Goal: Information Seeking & Learning: Learn about a topic

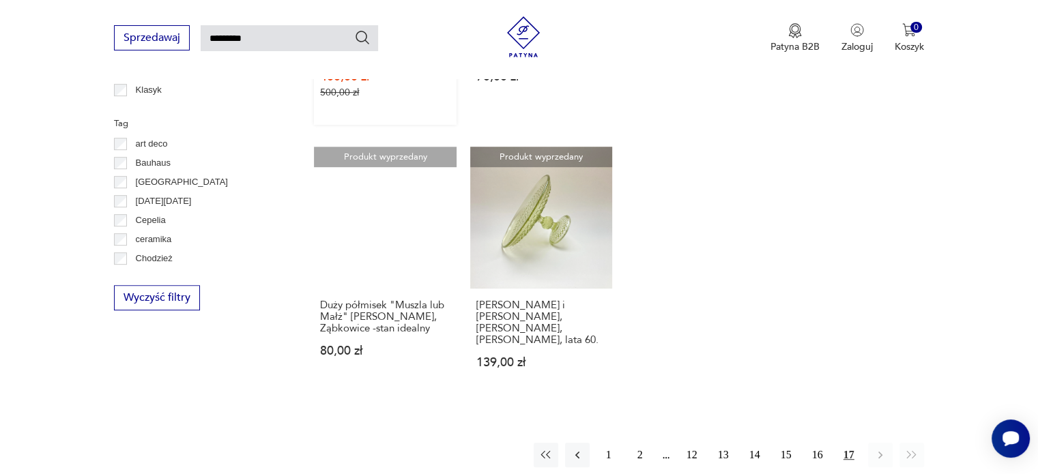
scroll to position [867, 0]
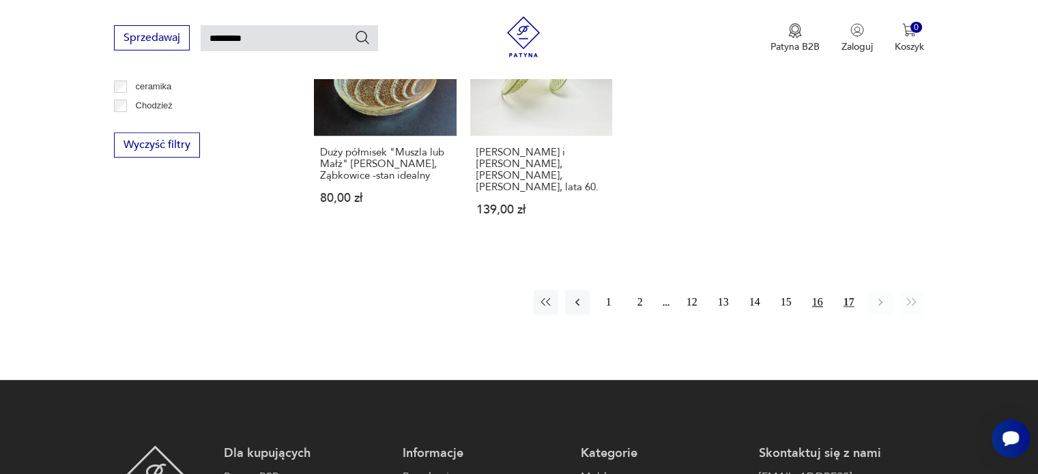
click at [820, 291] on button "16" at bounding box center [817, 302] width 25 height 25
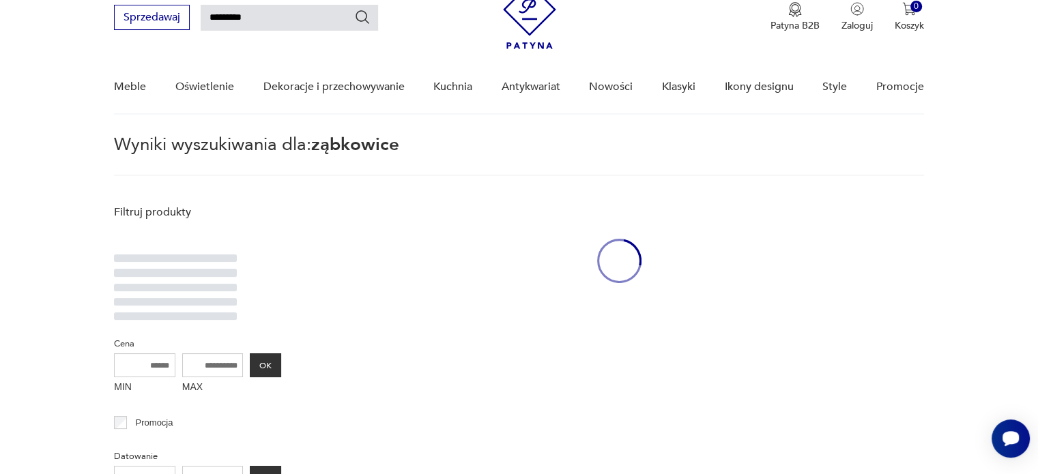
scroll to position [48, 0]
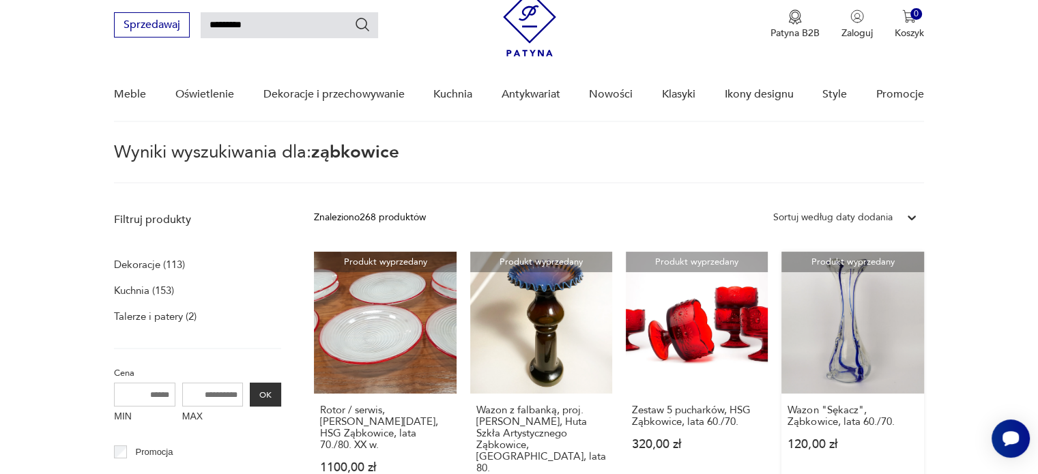
click at [852, 328] on link "Produkt wyprzedany Wazon "Sękacz", Ząbkowice, lata 60./70. 120,00 zł" at bounding box center [852, 388] width 142 height 272
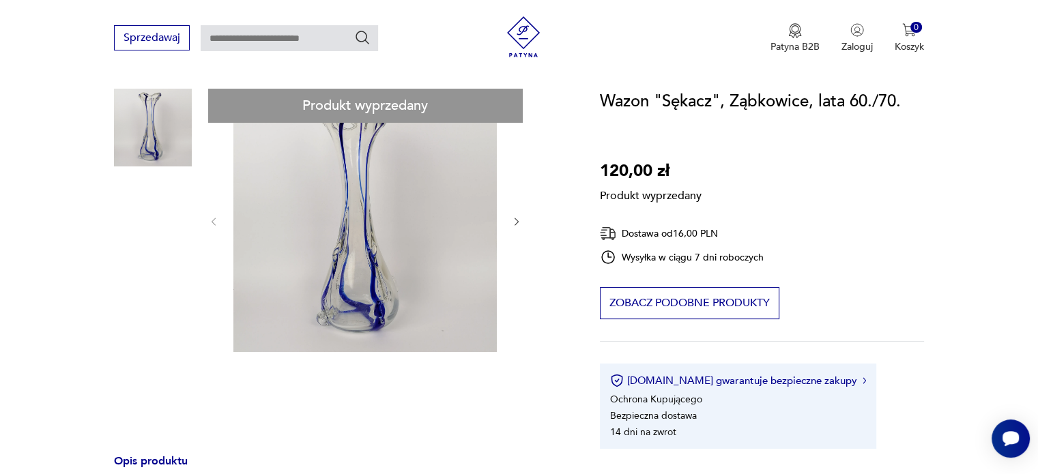
scroll to position [68, 0]
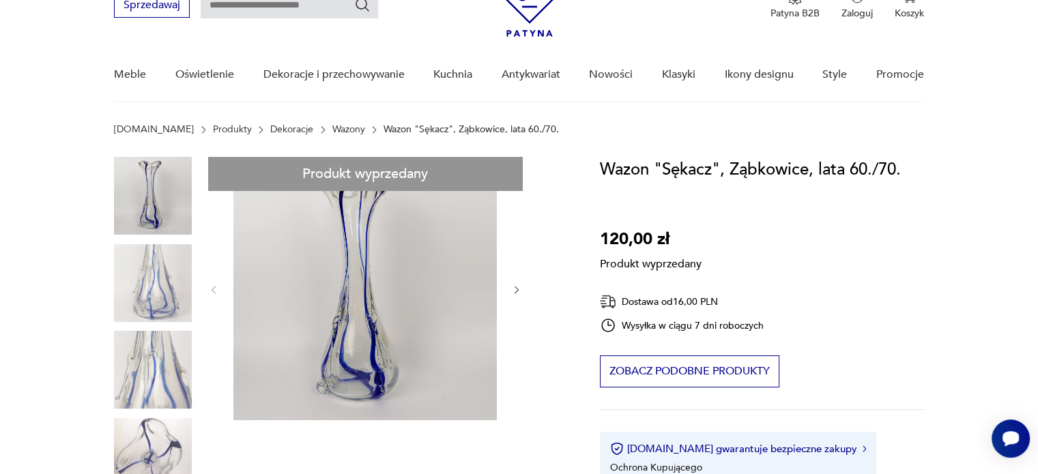
type input "*********"
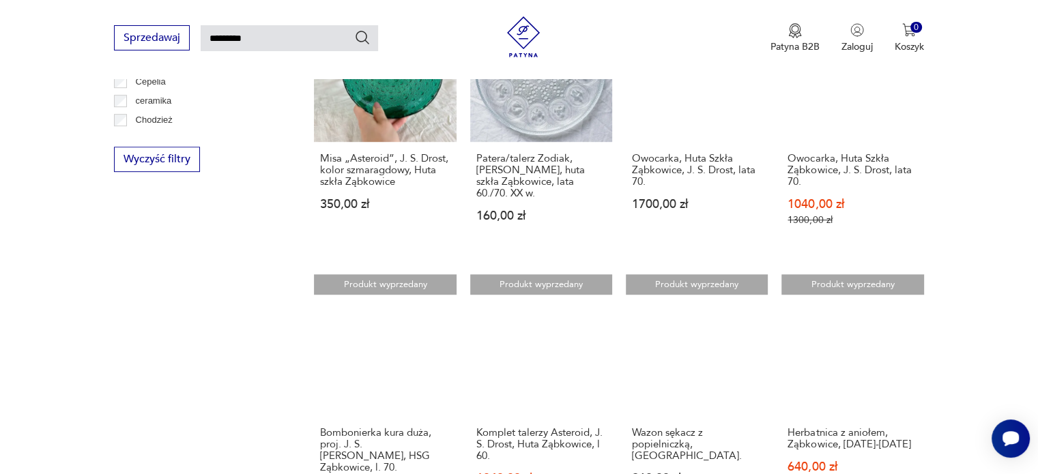
scroll to position [934, 0]
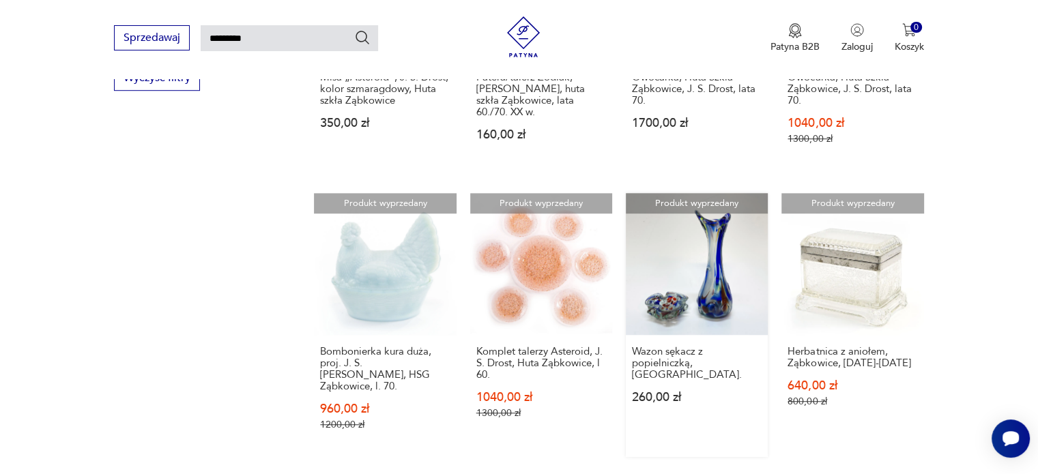
click at [736, 272] on link "Produkt wyprzedany Wazon sękacz z popielniczką, Ząbkowice. 260,00 zł" at bounding box center [697, 325] width 142 height 264
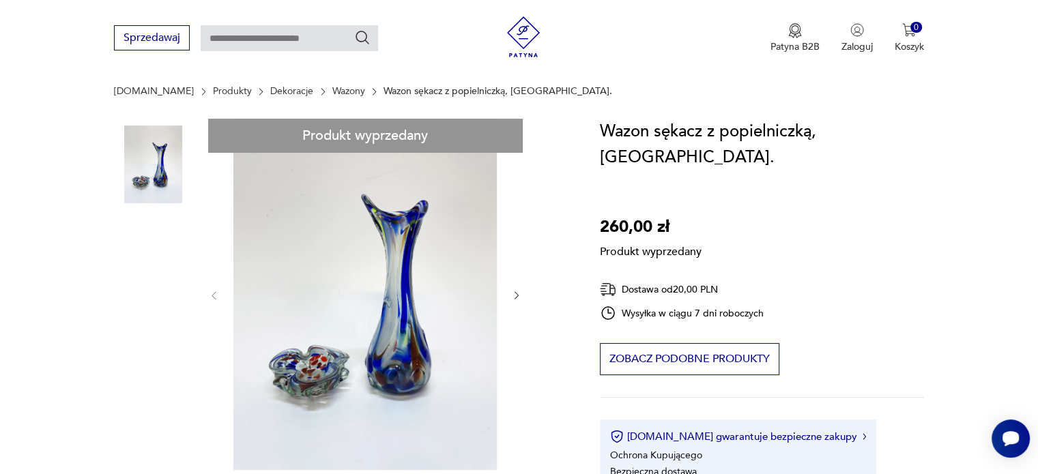
scroll to position [205, 0]
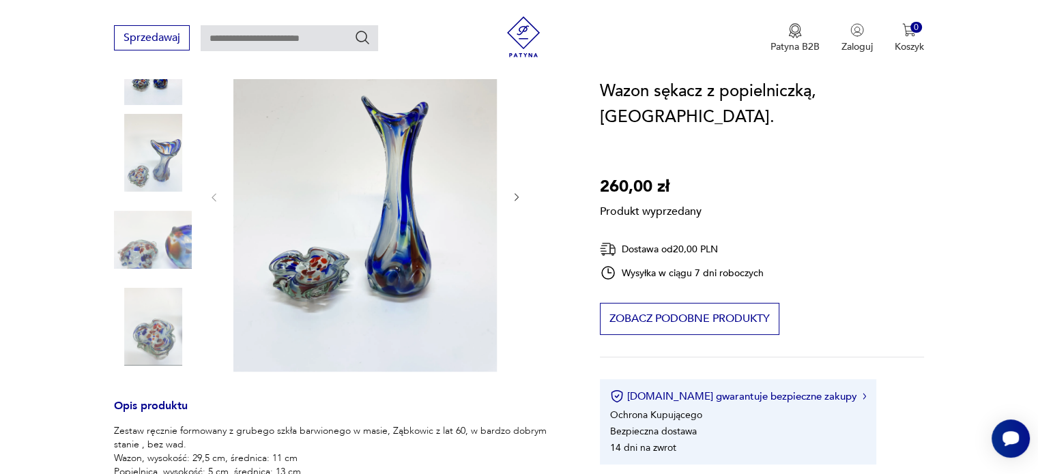
type input "*********"
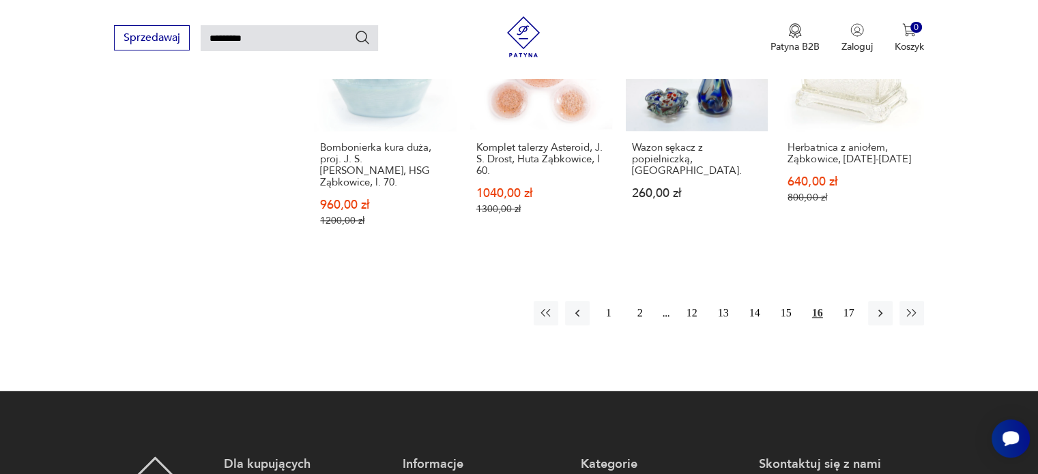
scroll to position [1275, 0]
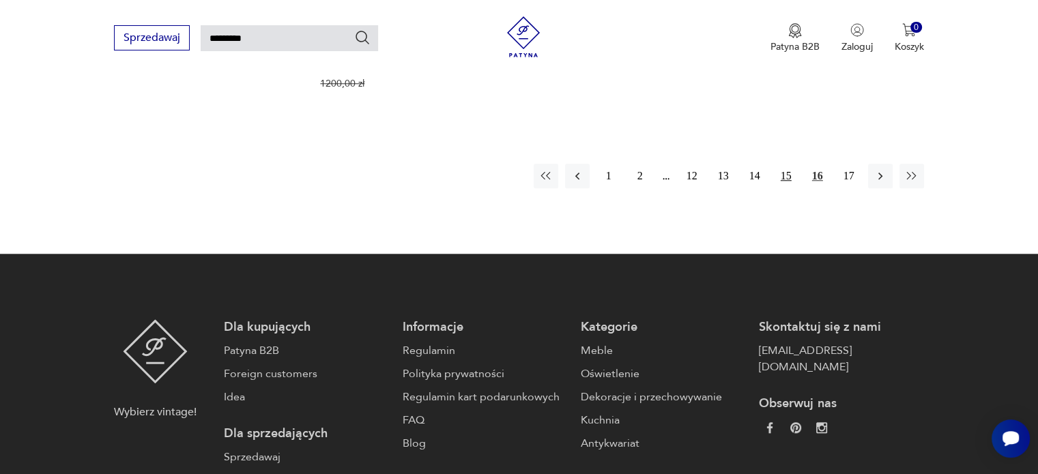
click at [788, 164] on button "15" at bounding box center [786, 176] width 25 height 25
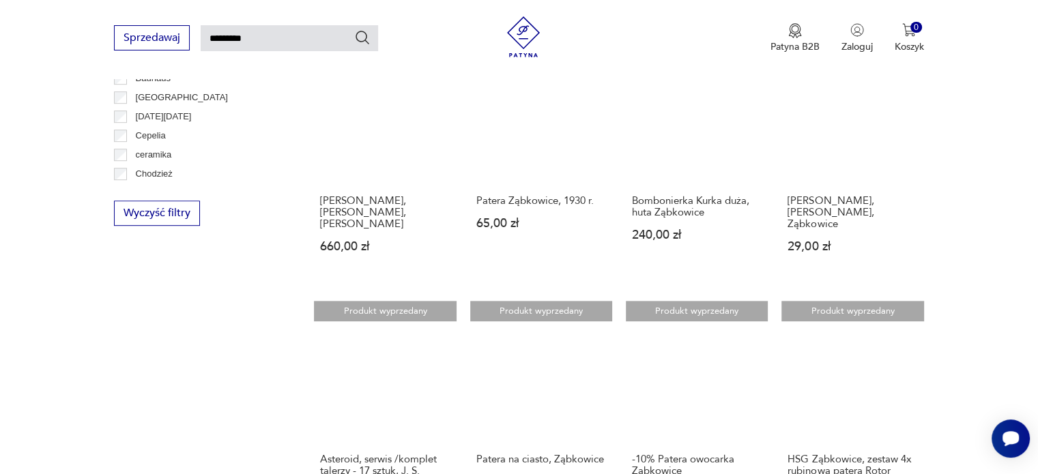
scroll to position [1004, 0]
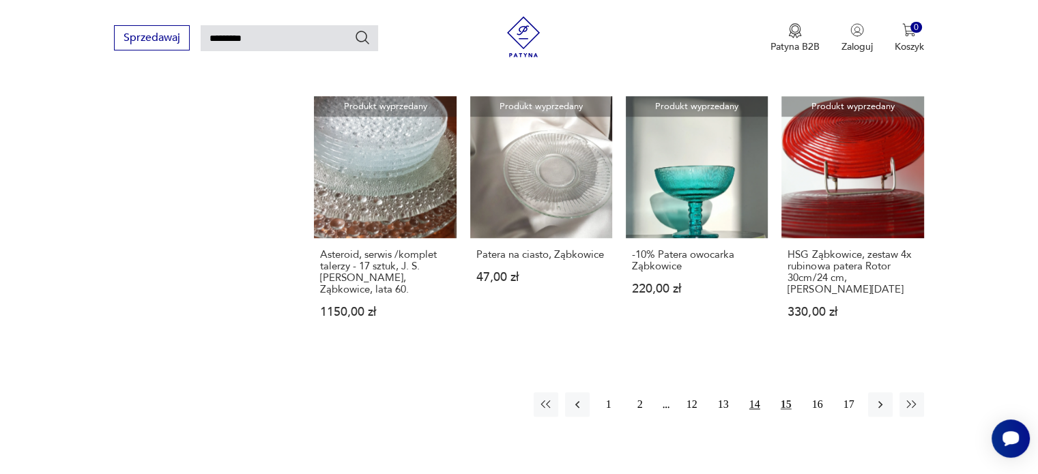
click at [751, 392] on button "14" at bounding box center [754, 404] width 25 height 25
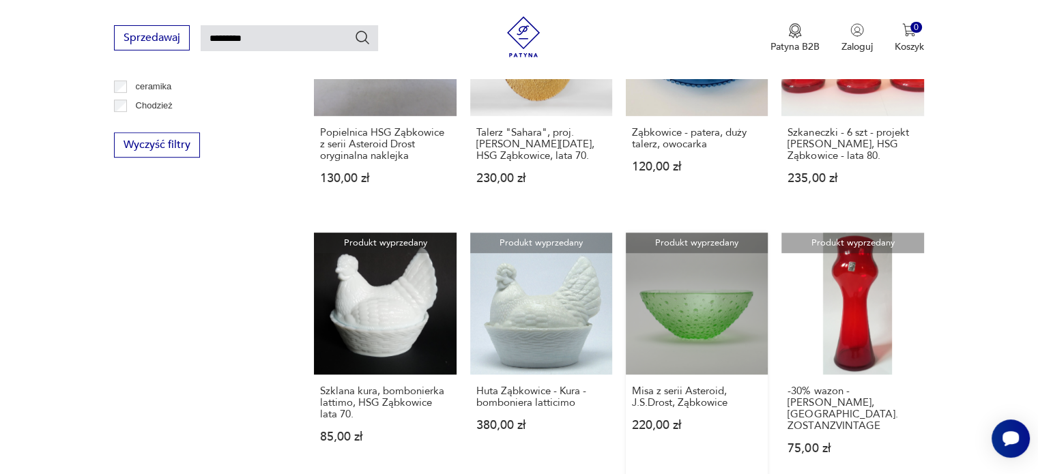
scroll to position [1140, 0]
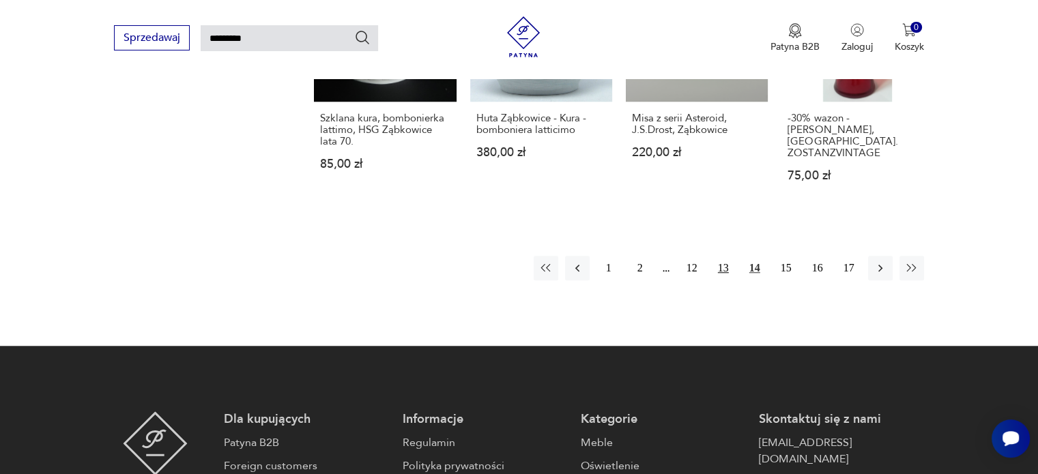
click at [727, 256] on button "13" at bounding box center [723, 268] width 25 height 25
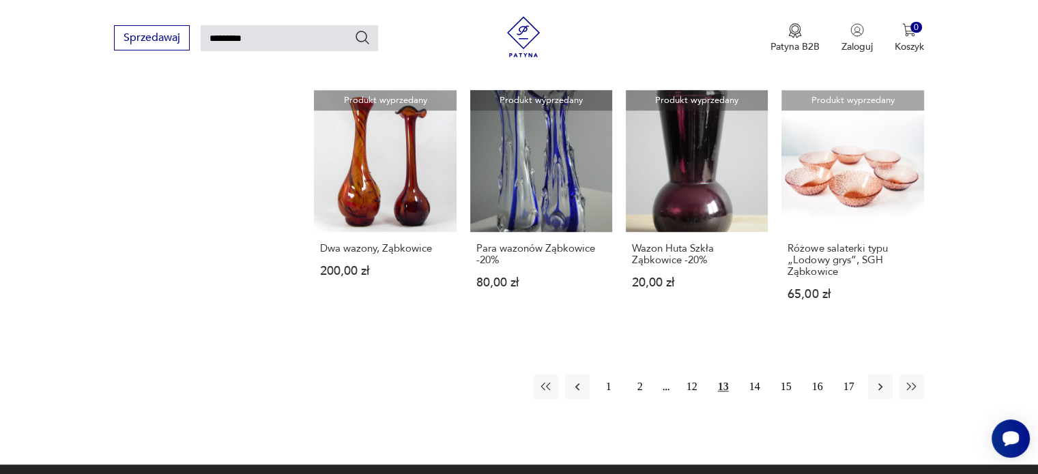
scroll to position [1004, 0]
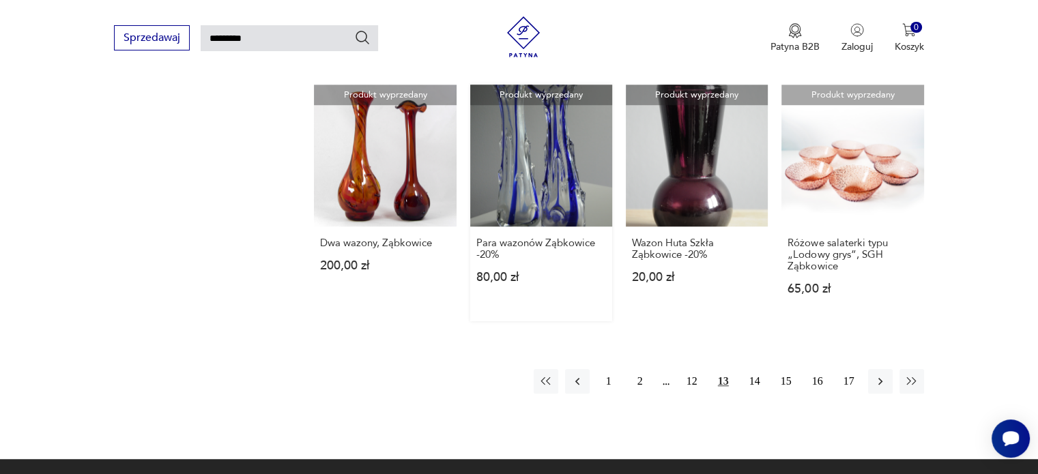
click at [564, 162] on link "Produkt wyprzedany Para wazonów Ząbkowice -20% 80,00 zł" at bounding box center [541, 203] width 142 height 237
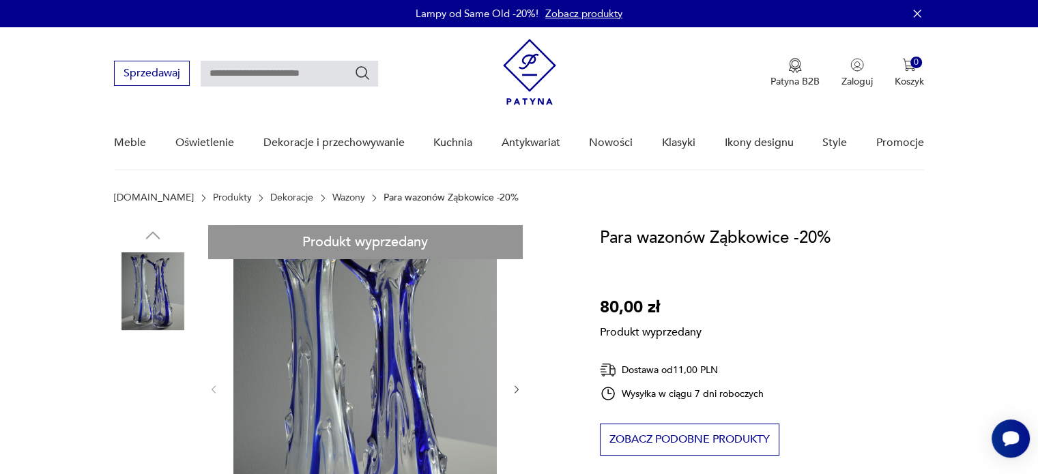
scroll to position [136, 0]
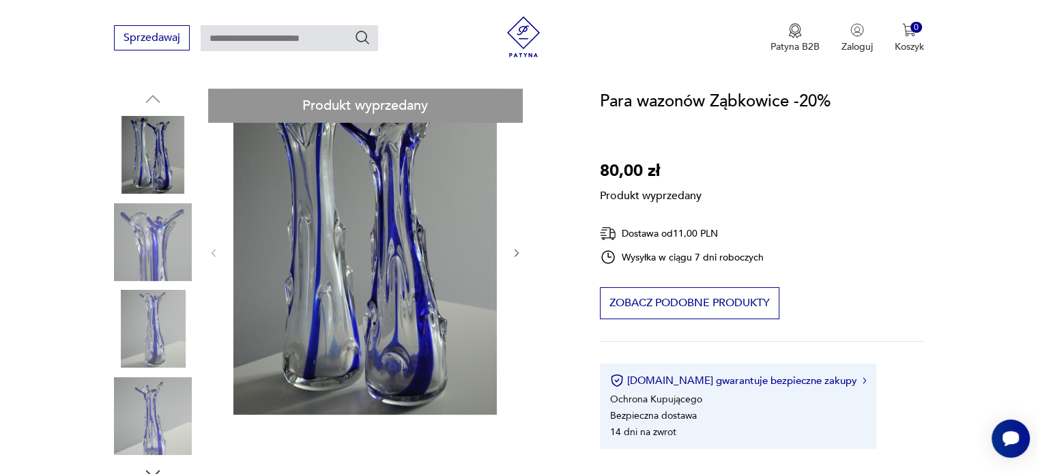
type input "*********"
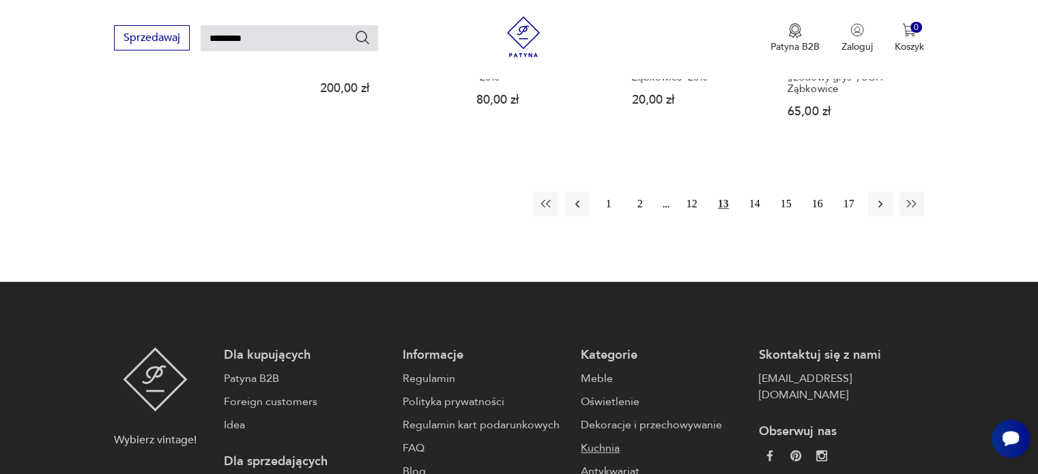
scroll to position [1103, 0]
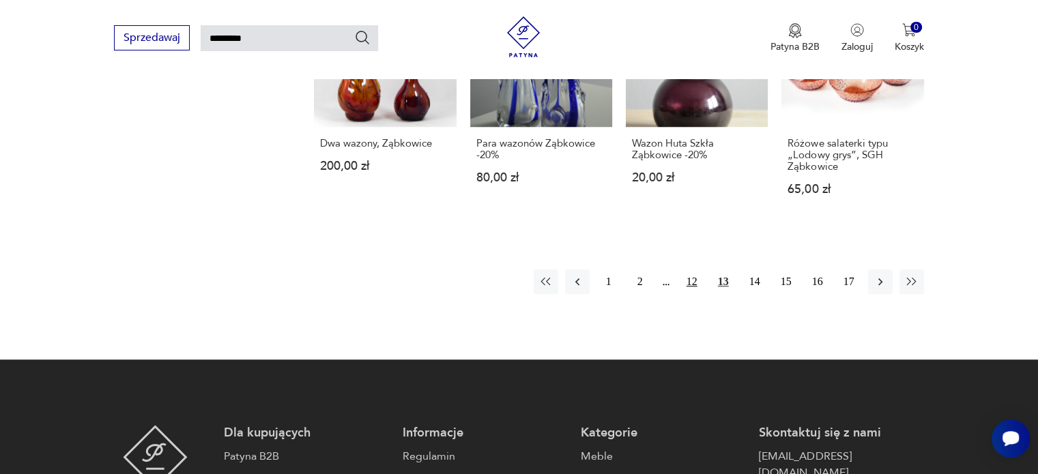
click at [692, 276] on button "12" at bounding box center [692, 282] width 25 height 25
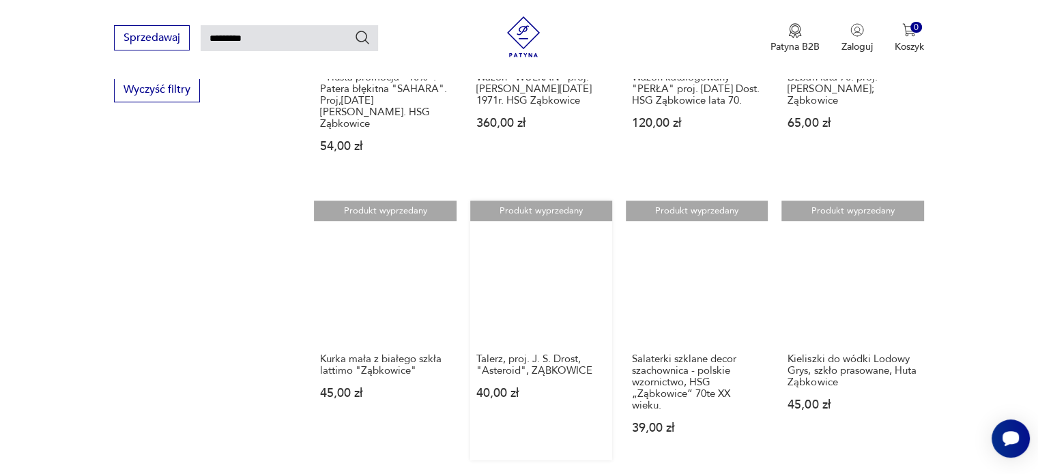
scroll to position [1024, 0]
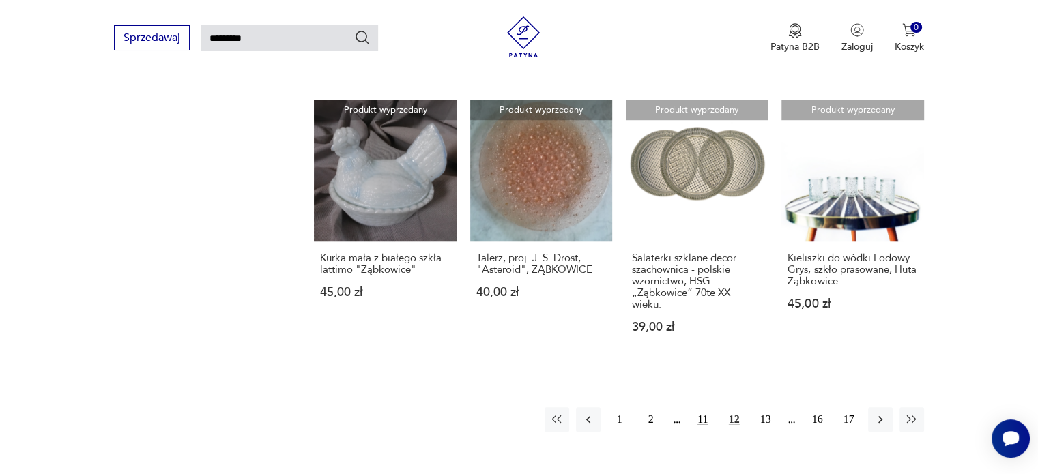
click at [707, 409] on button "11" at bounding box center [703, 419] width 25 height 25
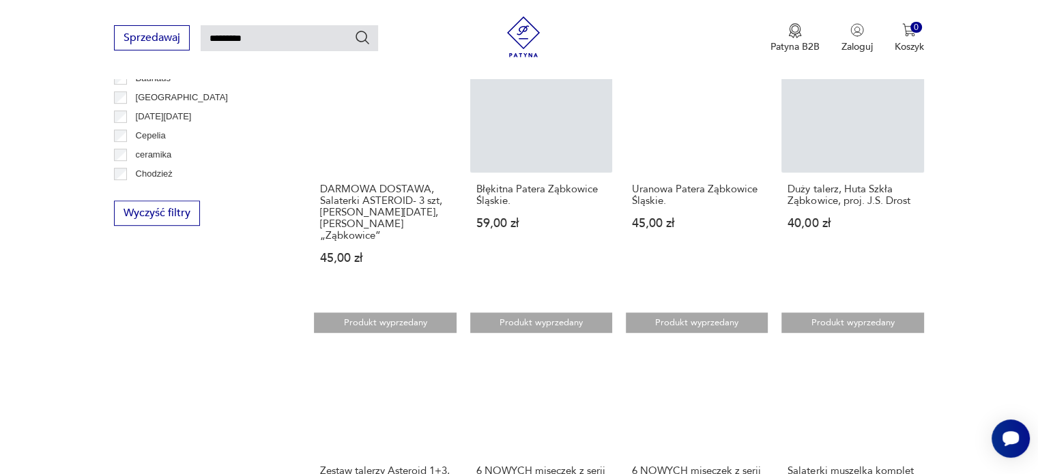
scroll to position [1072, 0]
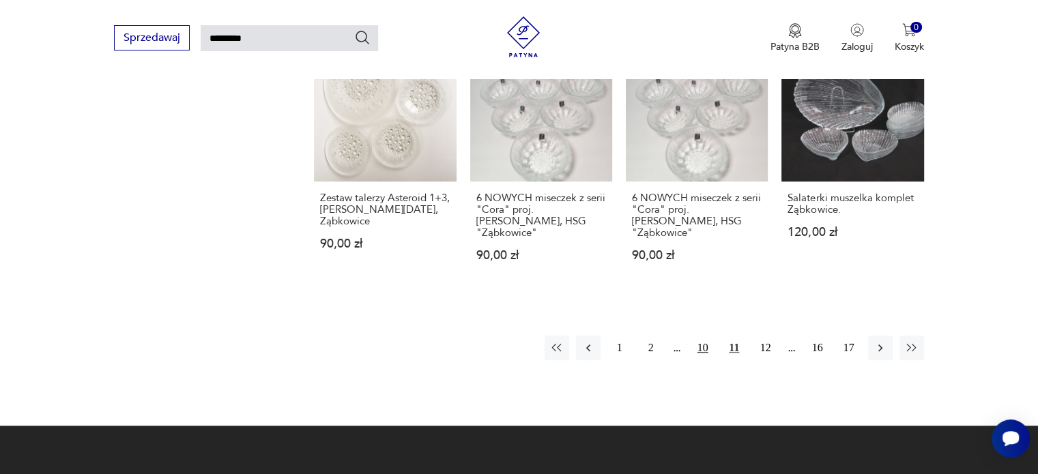
click at [706, 336] on button "10" at bounding box center [703, 348] width 25 height 25
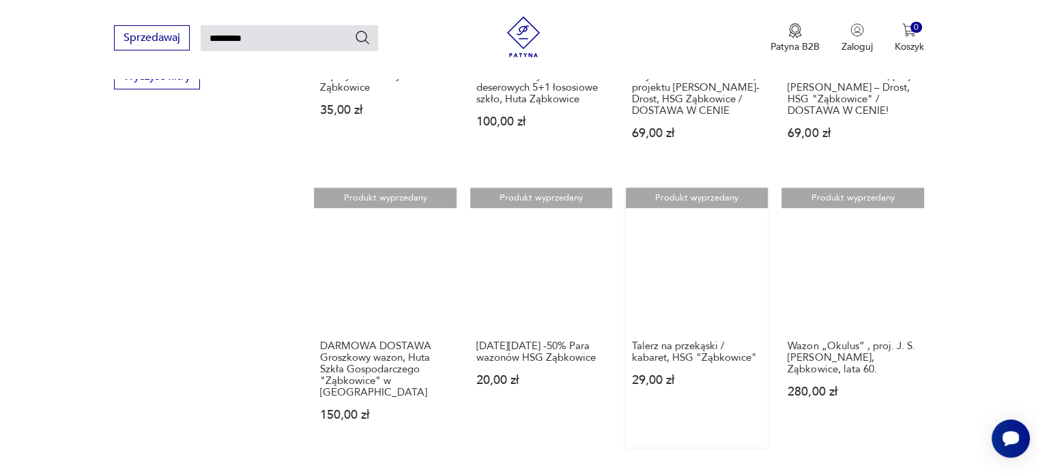
scroll to position [1140, 0]
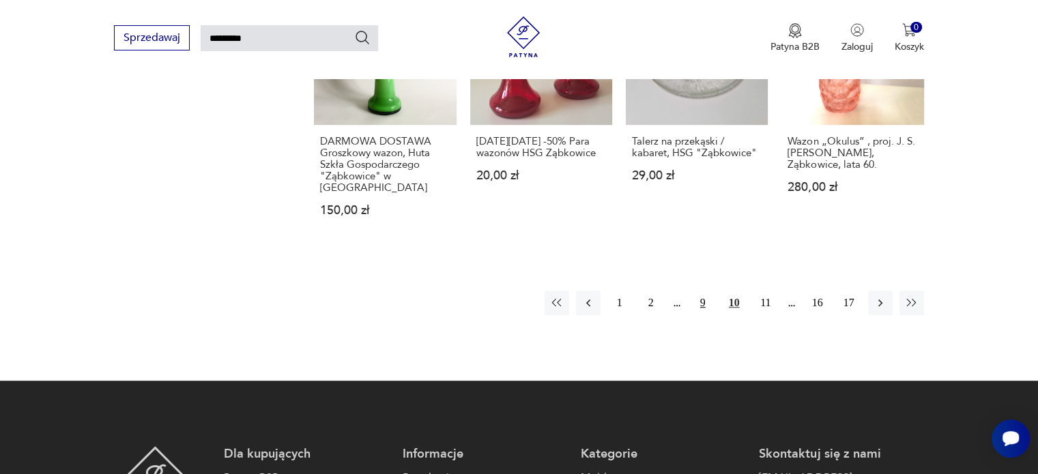
click at [704, 295] on button "9" at bounding box center [703, 303] width 25 height 25
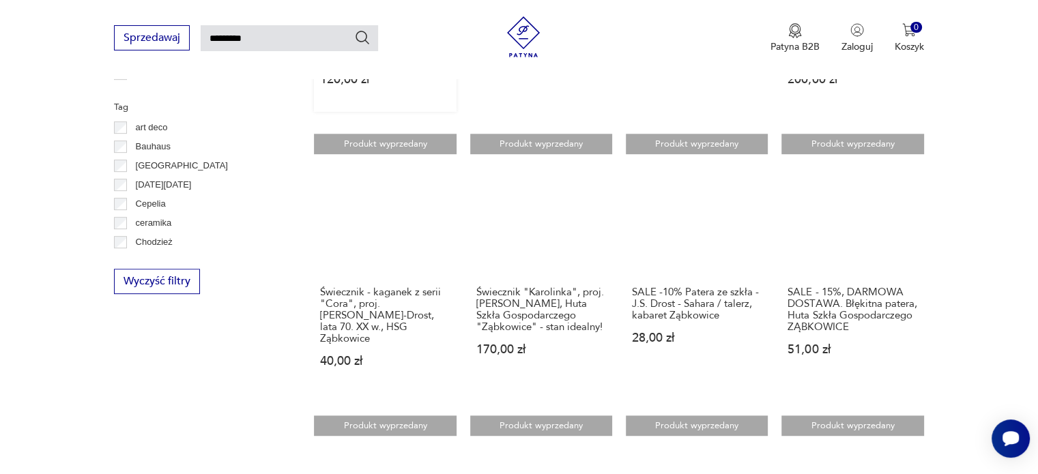
scroll to position [1004, 0]
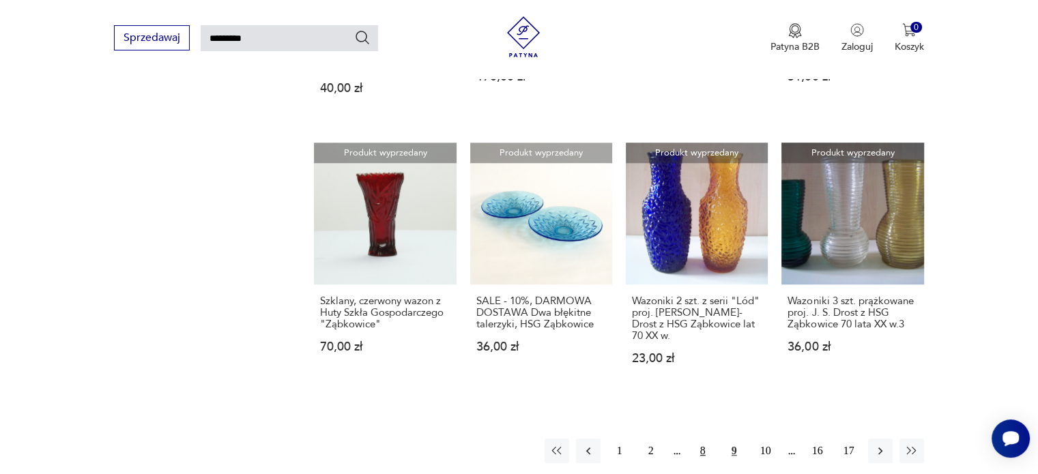
click at [704, 439] on button "8" at bounding box center [703, 451] width 25 height 25
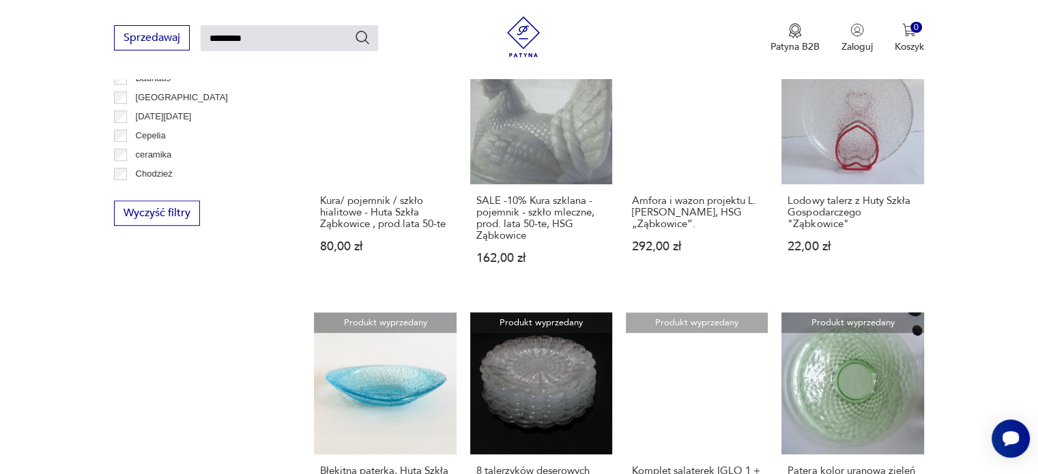
scroll to position [1140, 0]
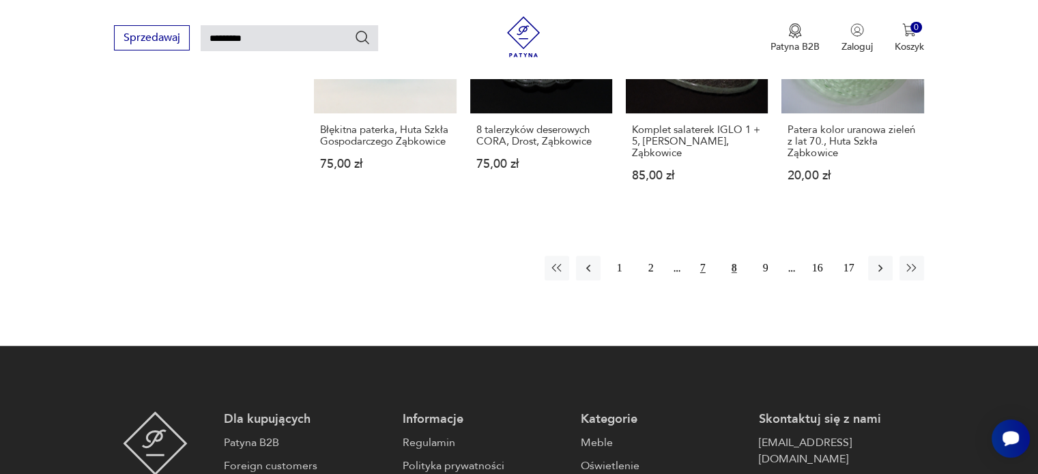
click at [702, 259] on button "7" at bounding box center [703, 268] width 25 height 25
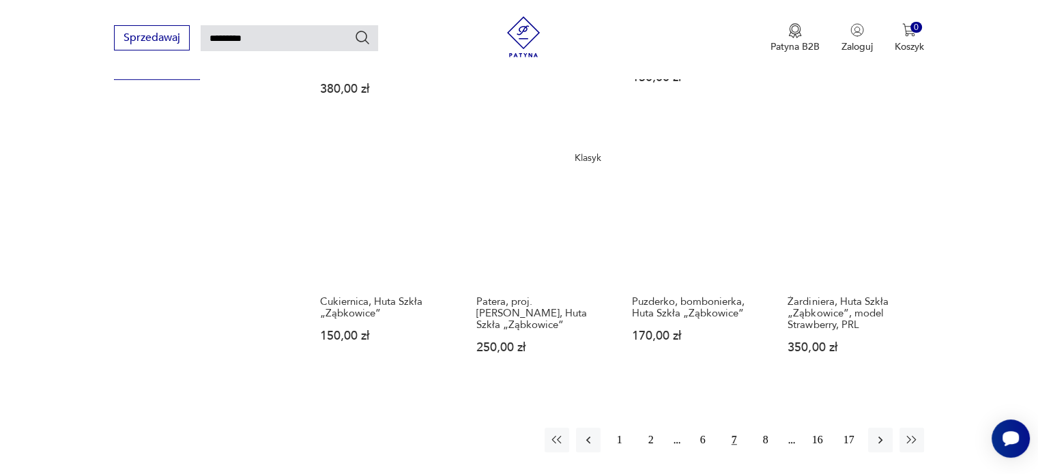
scroll to position [1072, 0]
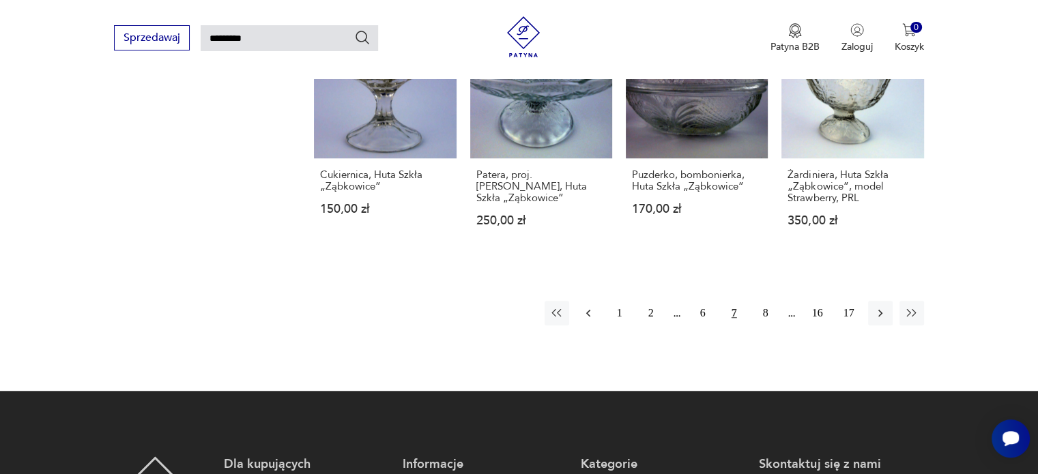
click at [586, 306] on icon "button" at bounding box center [588, 313] width 14 height 14
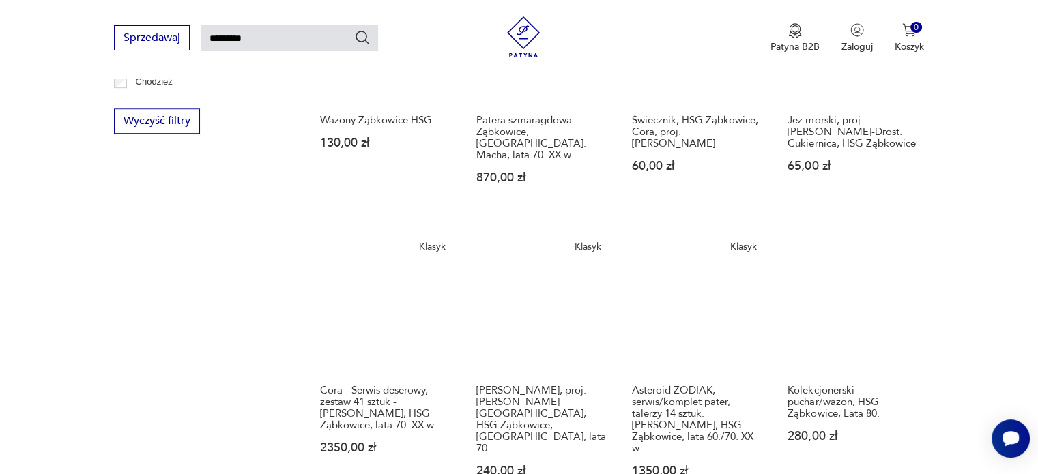
scroll to position [1072, 0]
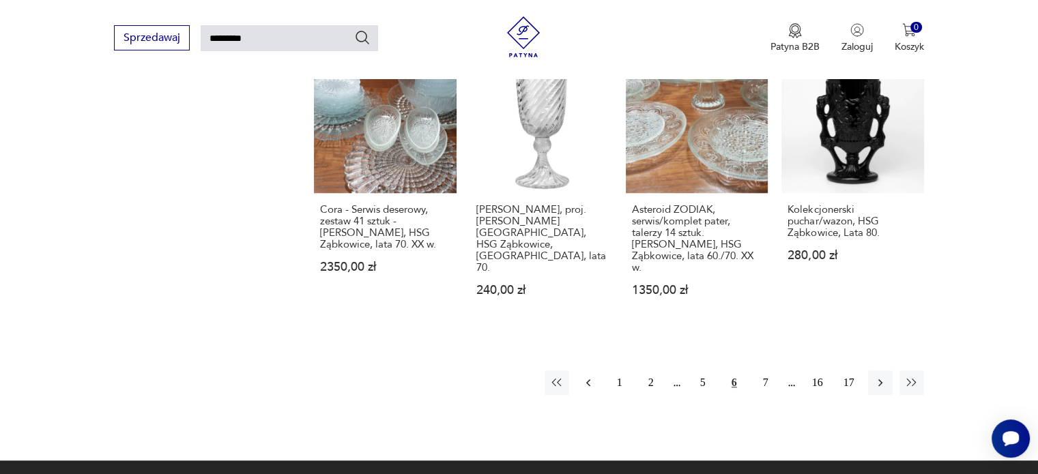
click at [584, 376] on icon "button" at bounding box center [588, 383] width 14 height 14
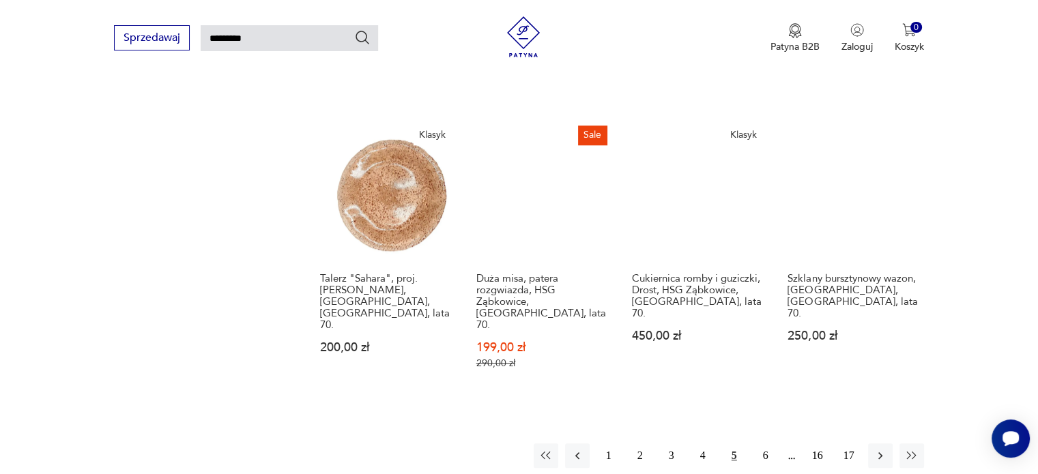
scroll to position [1072, 0]
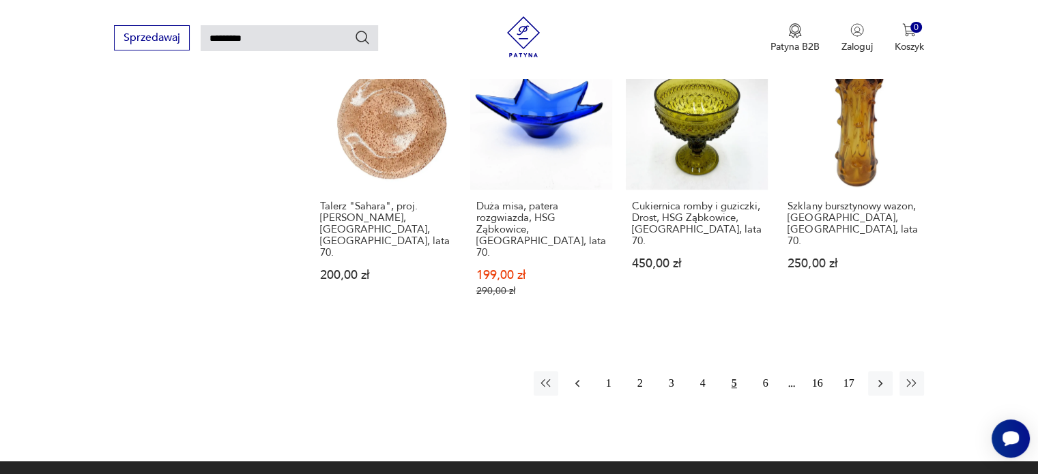
click at [575, 377] on icon "button" at bounding box center [577, 384] width 14 height 14
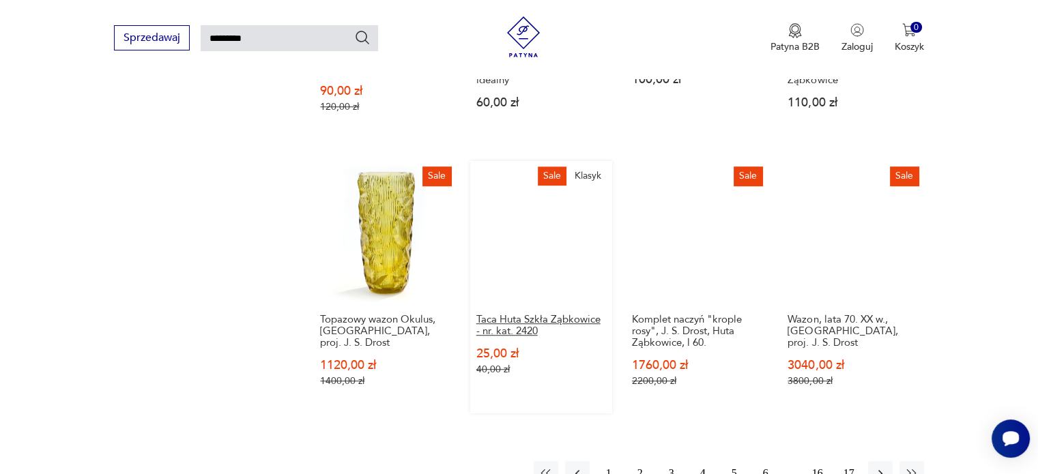
scroll to position [1072, 0]
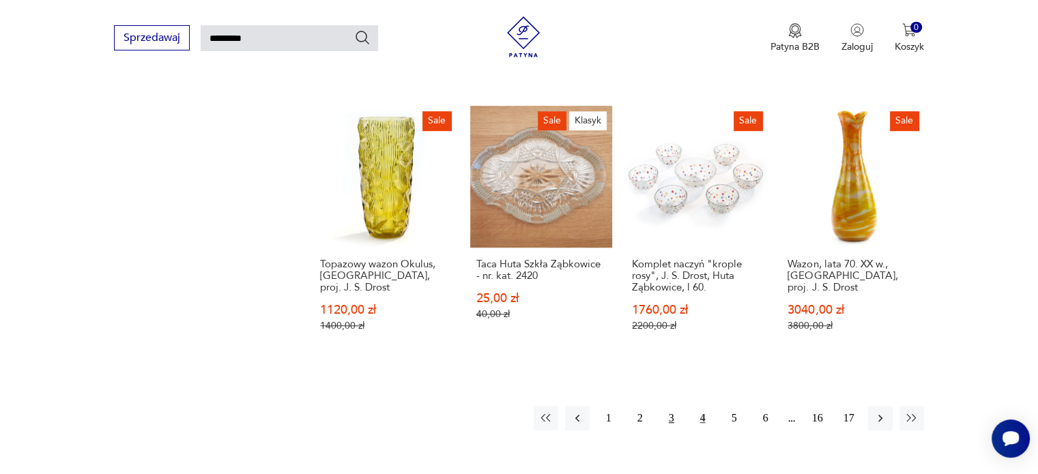
click at [671, 406] on button "3" at bounding box center [671, 418] width 25 height 25
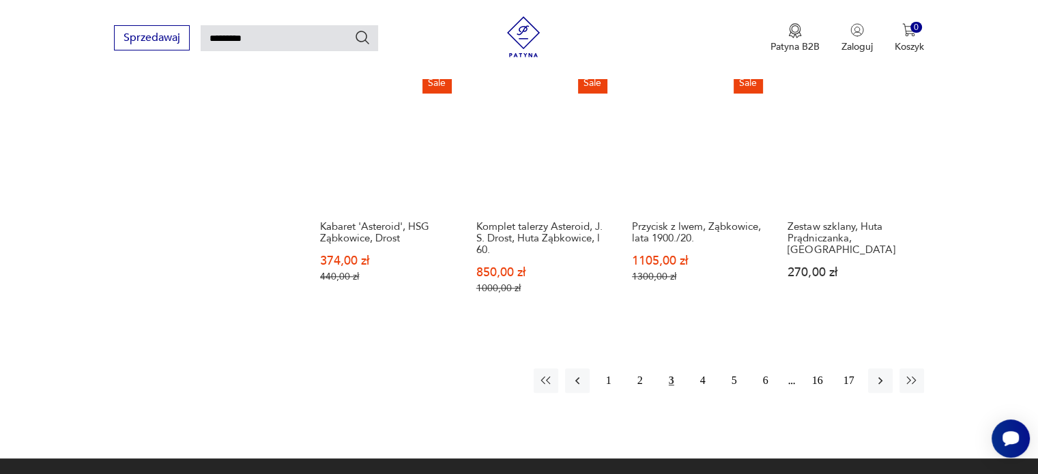
scroll to position [1209, 0]
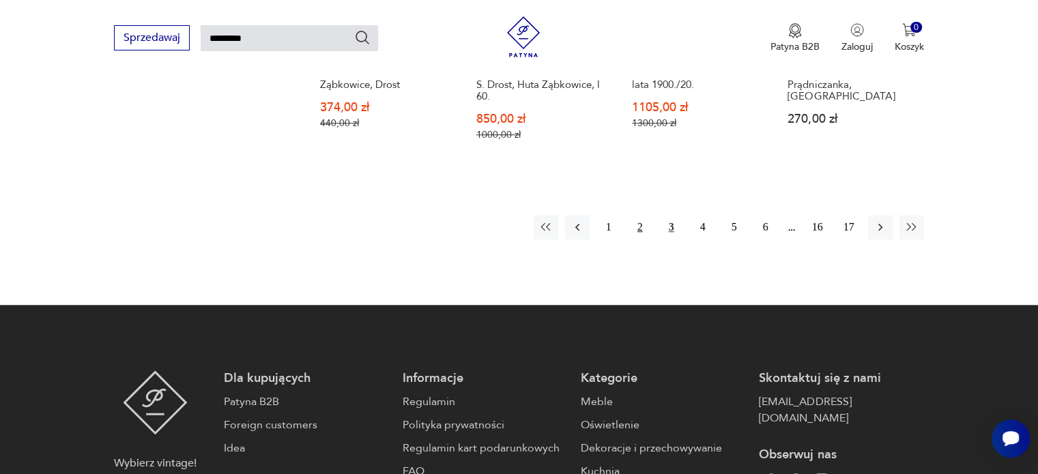
click at [639, 218] on button "2" at bounding box center [640, 227] width 25 height 25
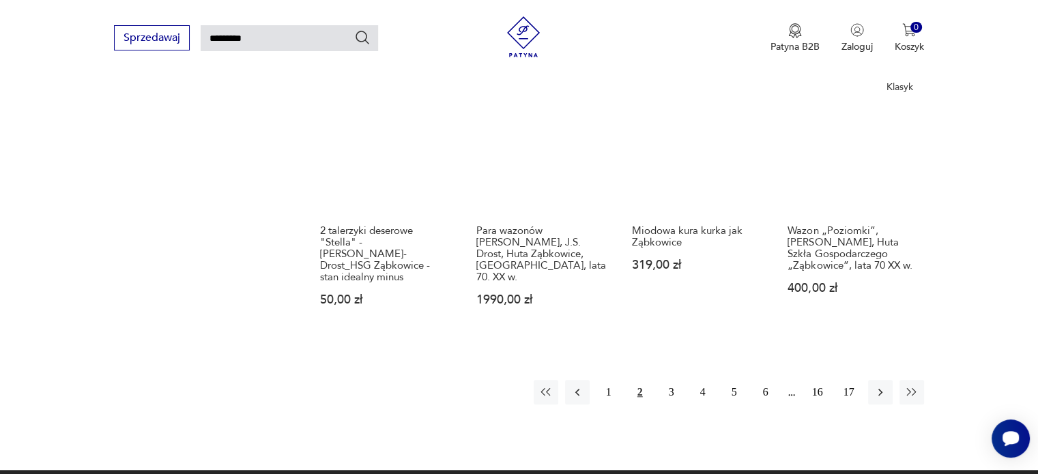
scroll to position [1072, 0]
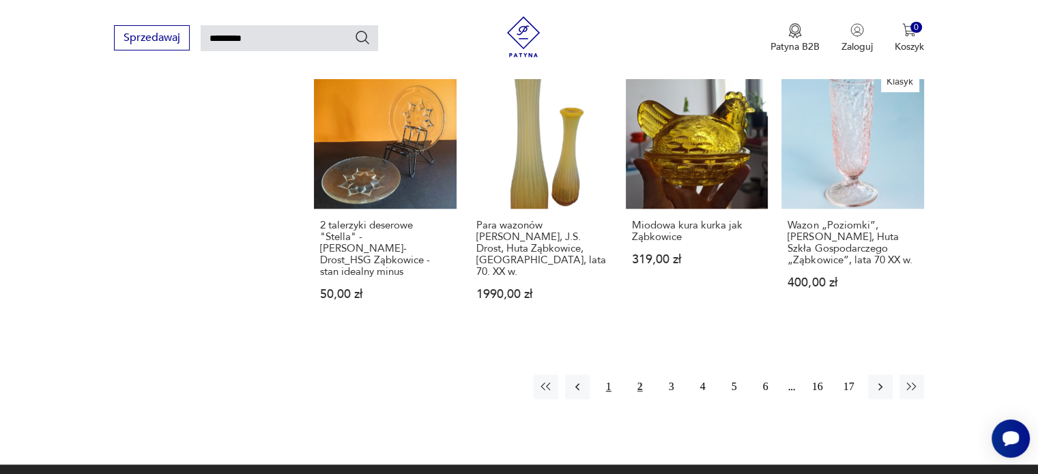
click at [606, 375] on button "1" at bounding box center [608, 387] width 25 height 25
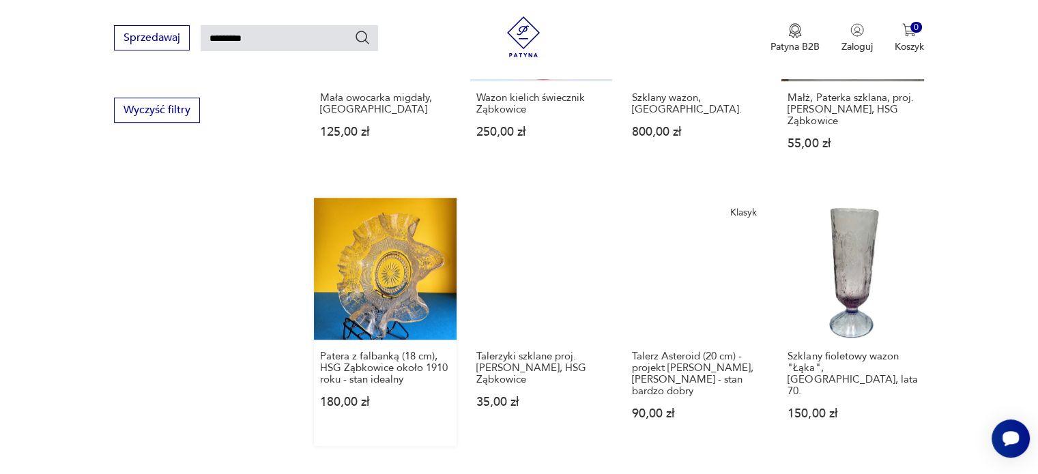
scroll to position [731, 0]
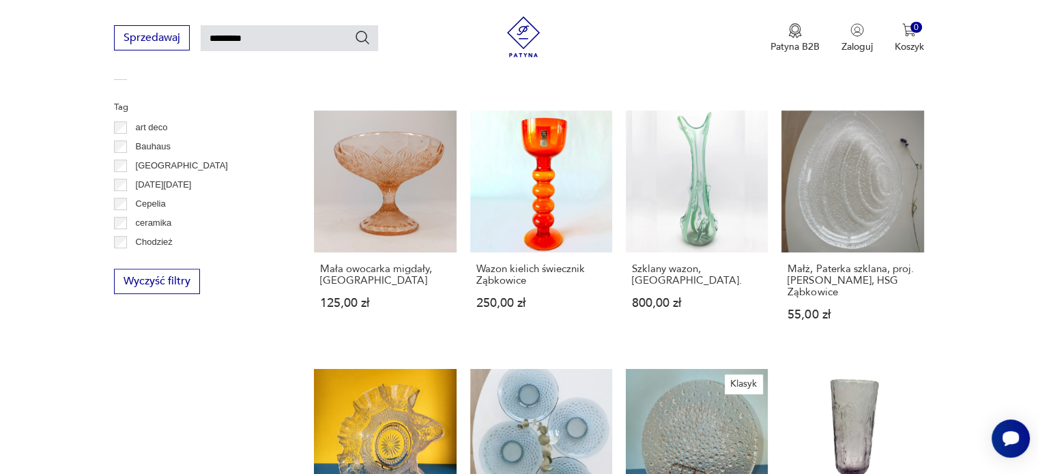
click at [227, 37] on input "*********" at bounding box center [289, 38] width 177 height 26
type input "******"
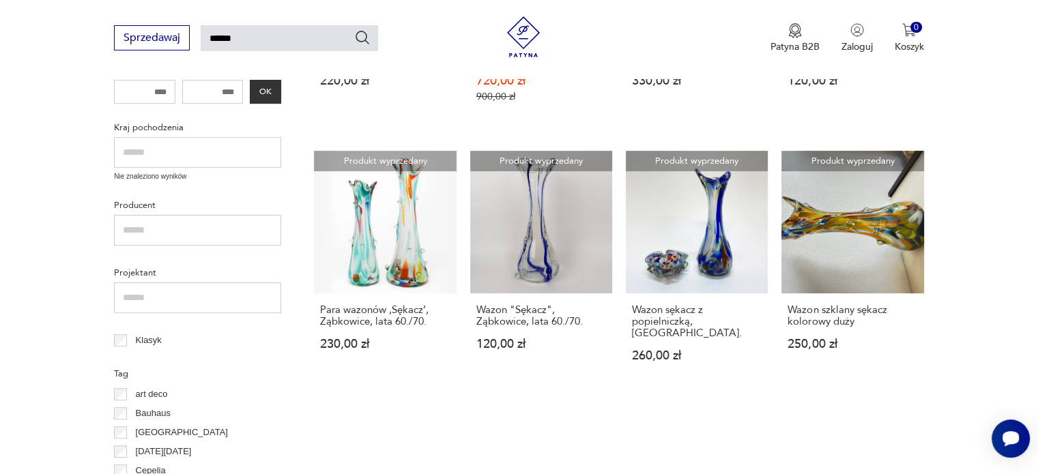
scroll to position [526, 0]
